Goal: Information Seeking & Learning: Learn about a topic

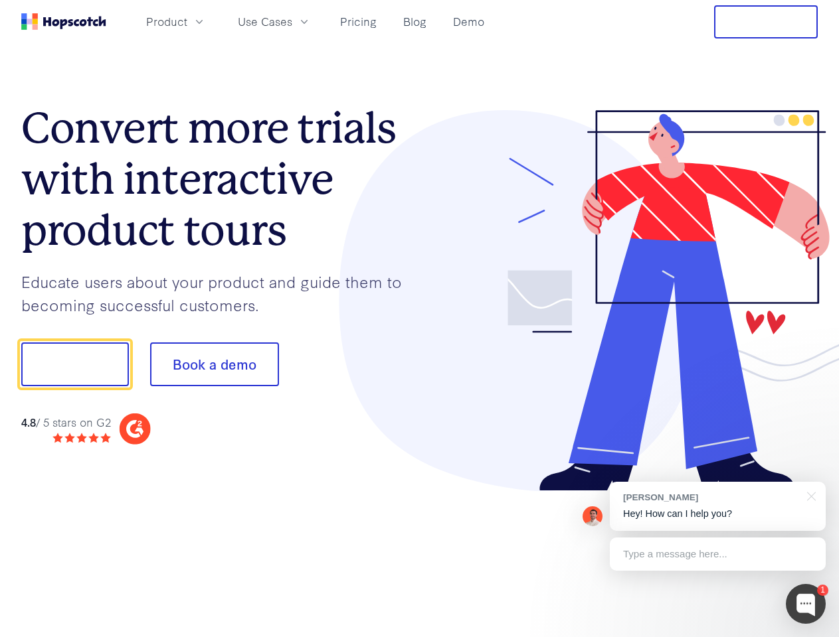
click at [420, 319] on div at bounding box center [619, 301] width 398 height 382
click at [187, 21] on span "Product" at bounding box center [166, 21] width 41 height 17
click at [292, 21] on span "Use Cases" at bounding box center [265, 21] width 54 height 17
click at [766, 22] on button "Free Trial" at bounding box center [766, 21] width 104 height 33
click at [74, 365] on button "Show me!" at bounding box center [75, 365] width 108 height 44
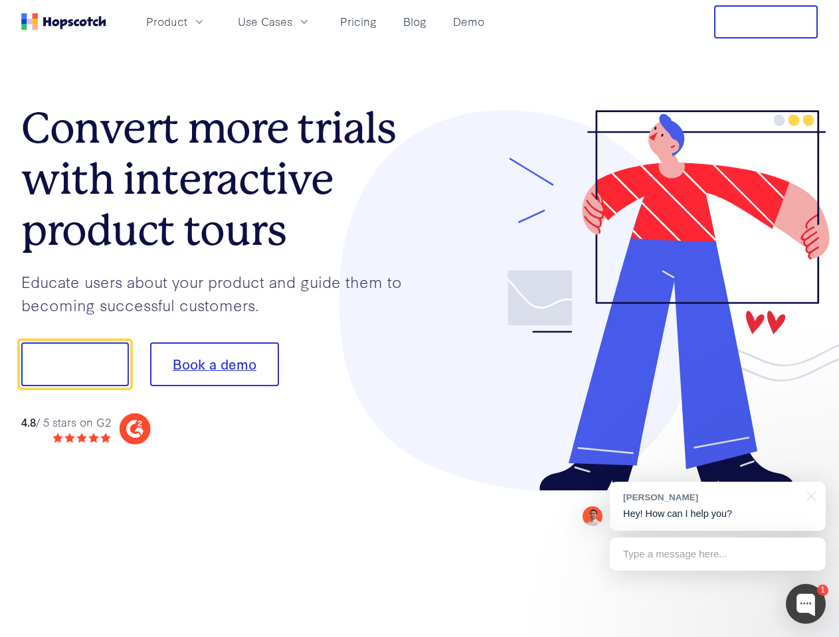
click at [214, 365] on button "Book a demo" at bounding box center [214, 365] width 129 height 44
click at [805, 604] on div at bounding box center [805, 604] width 40 height 40
click at [717, 507] on div "[PERSON_NAME] Hey! How can I help you?" at bounding box center [718, 506] width 216 height 49
click at [809, 495] on div at bounding box center [700, 362] width 249 height 443
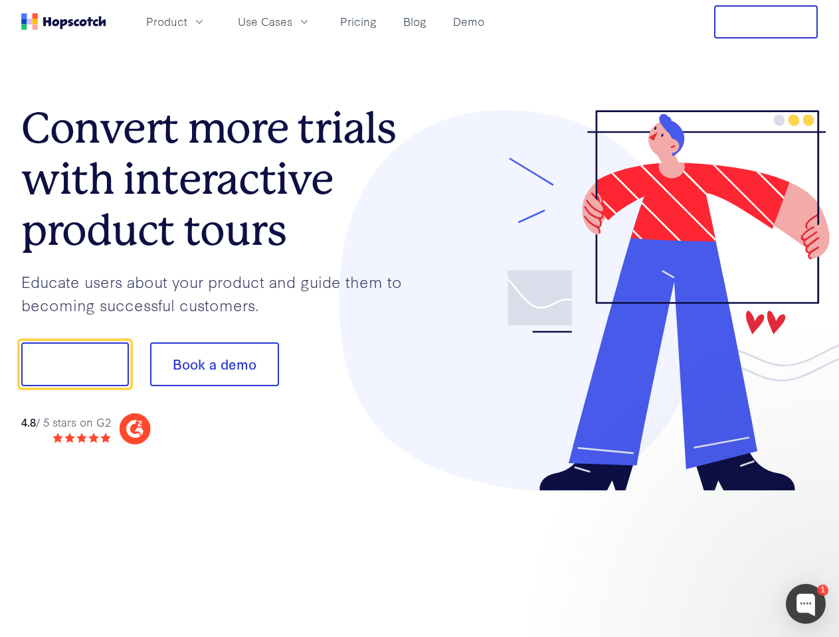
click at [717, 554] on div at bounding box center [700, 362] width 249 height 443
